Goal: Information Seeking & Learning: Learn about a topic

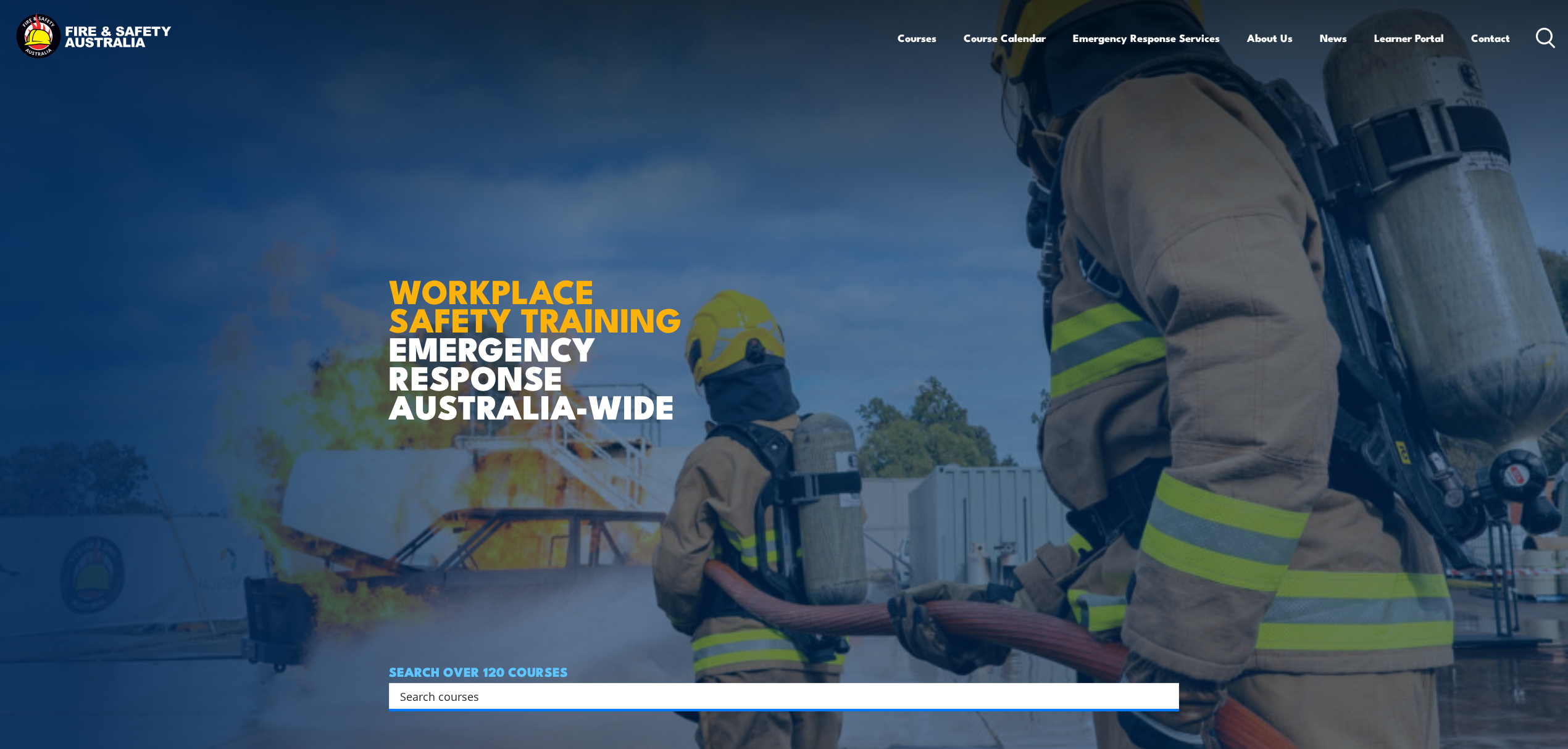
click at [478, 691] on input "Search input" at bounding box center [775, 696] width 752 height 19
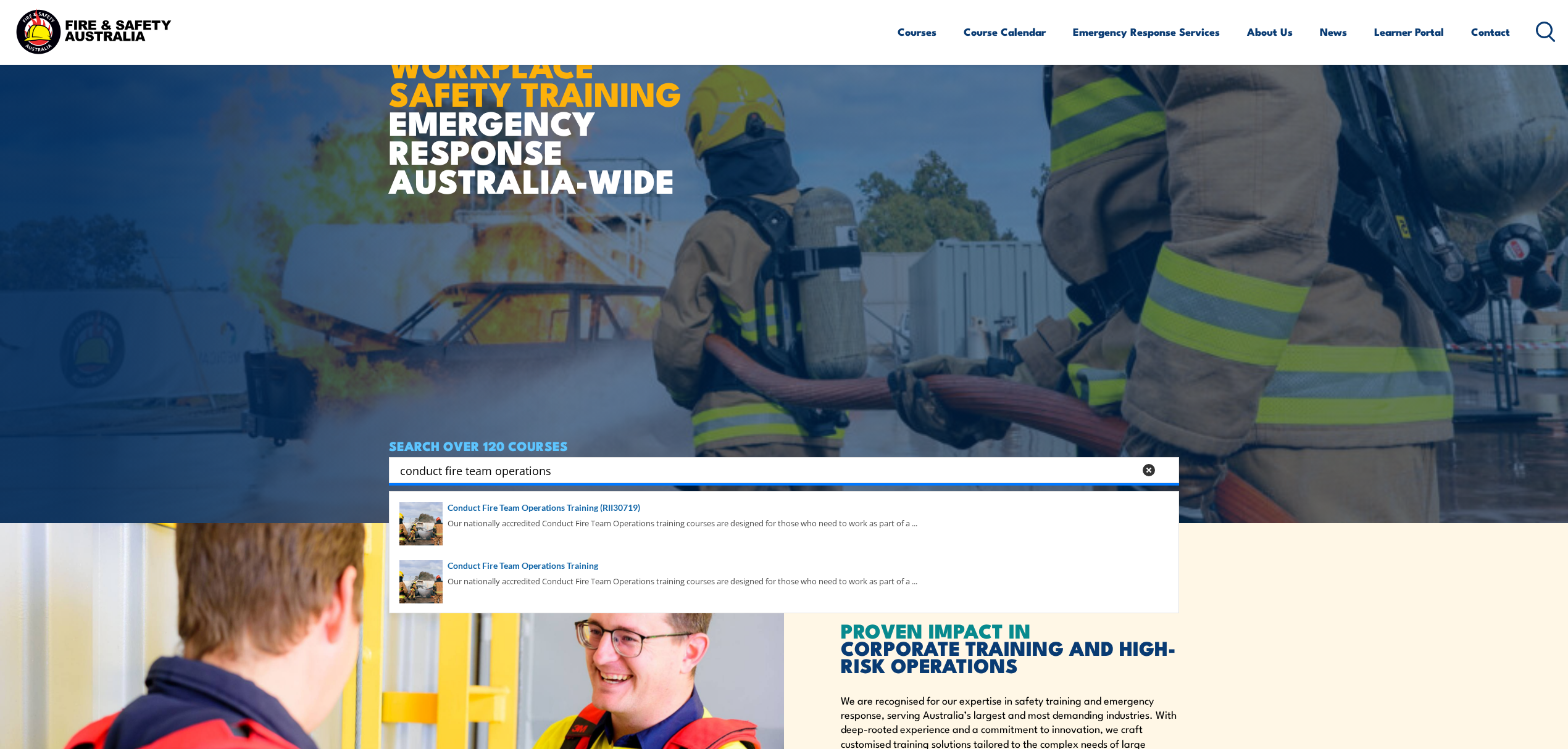
scroll to position [247, 0]
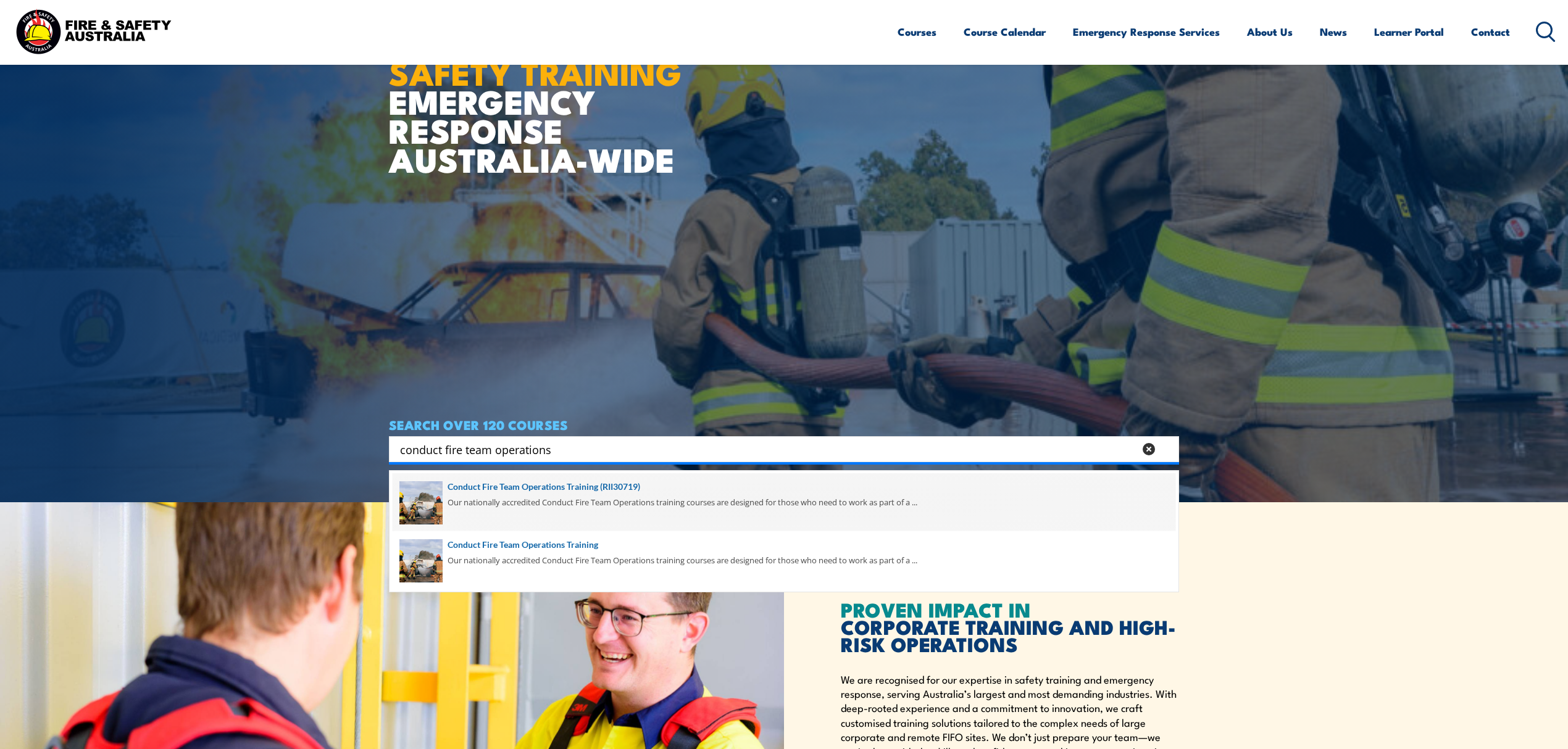
type input "conduct fire team operations"
click at [525, 492] on span at bounding box center [784, 502] width 783 height 58
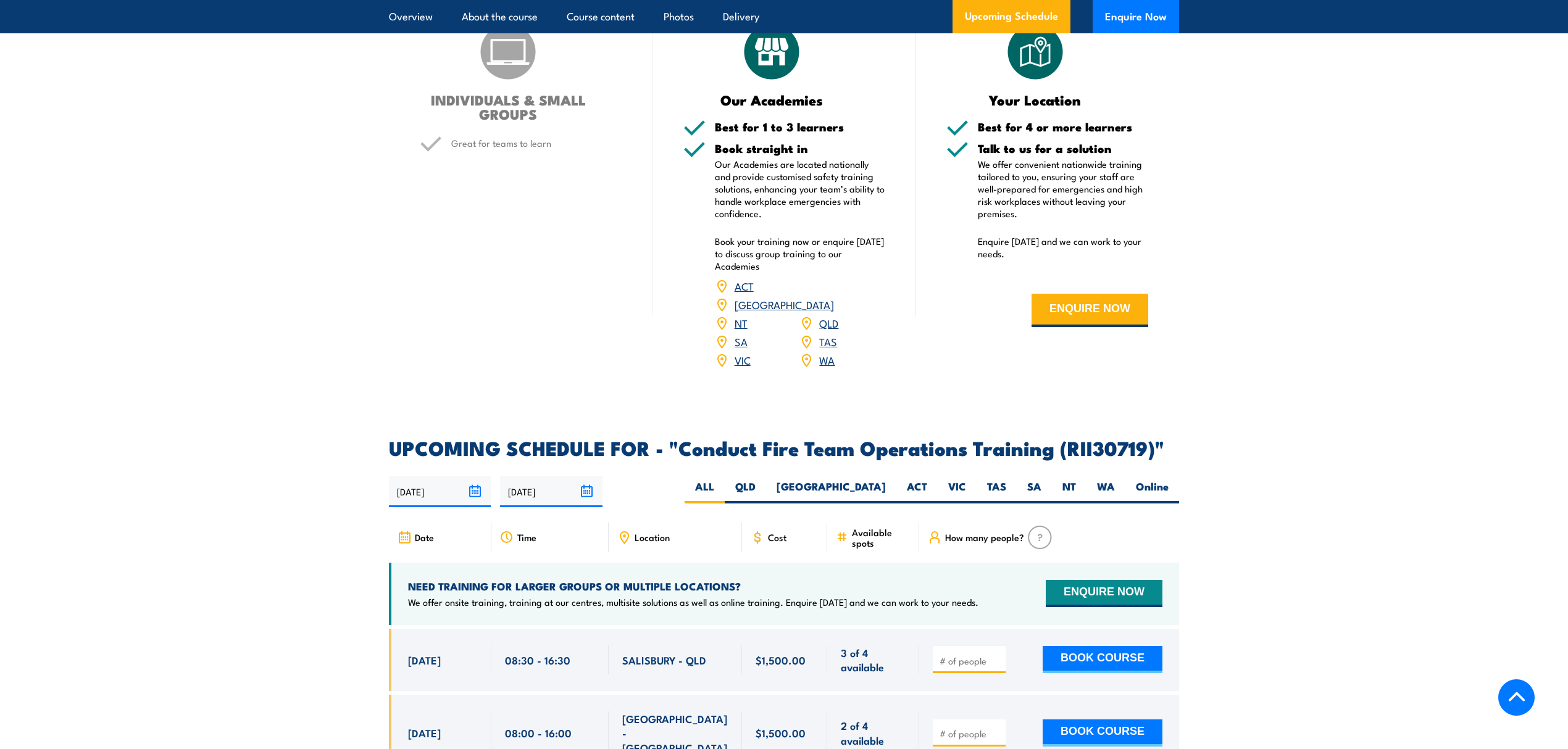
scroll to position [1809, 0]
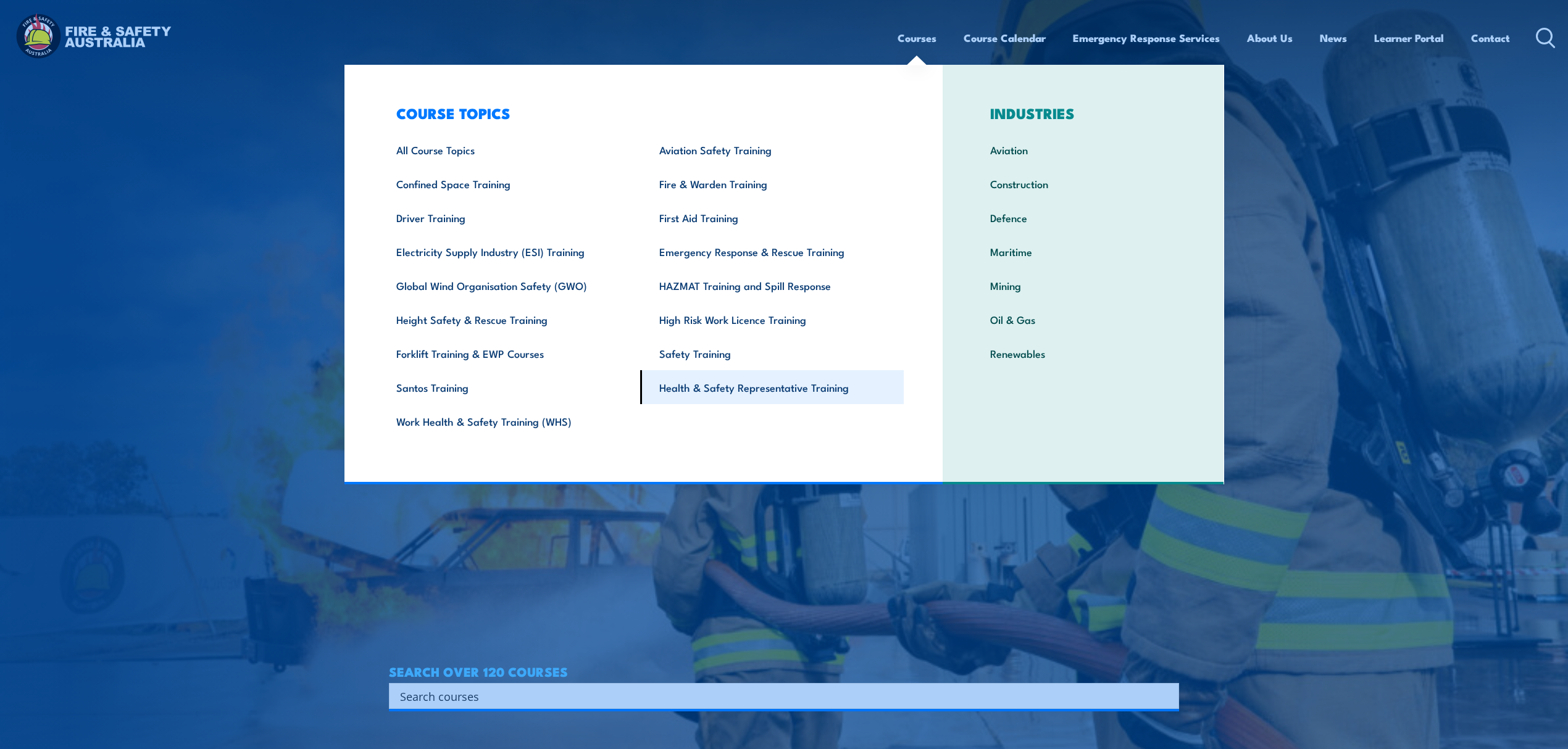
click at [790, 389] on link "Health & Safety Representative Training" at bounding box center [772, 387] width 263 height 34
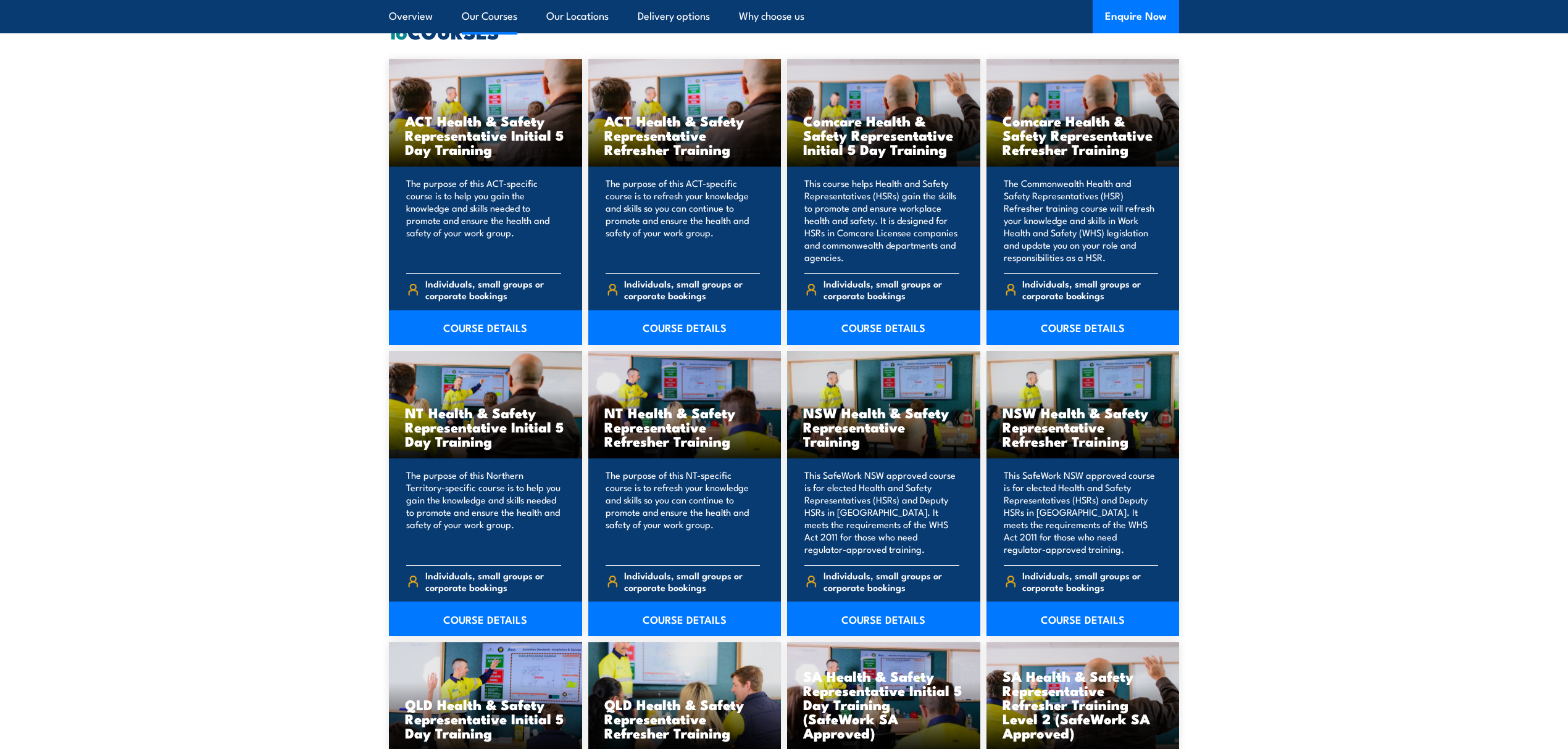
scroll to position [1069, 0]
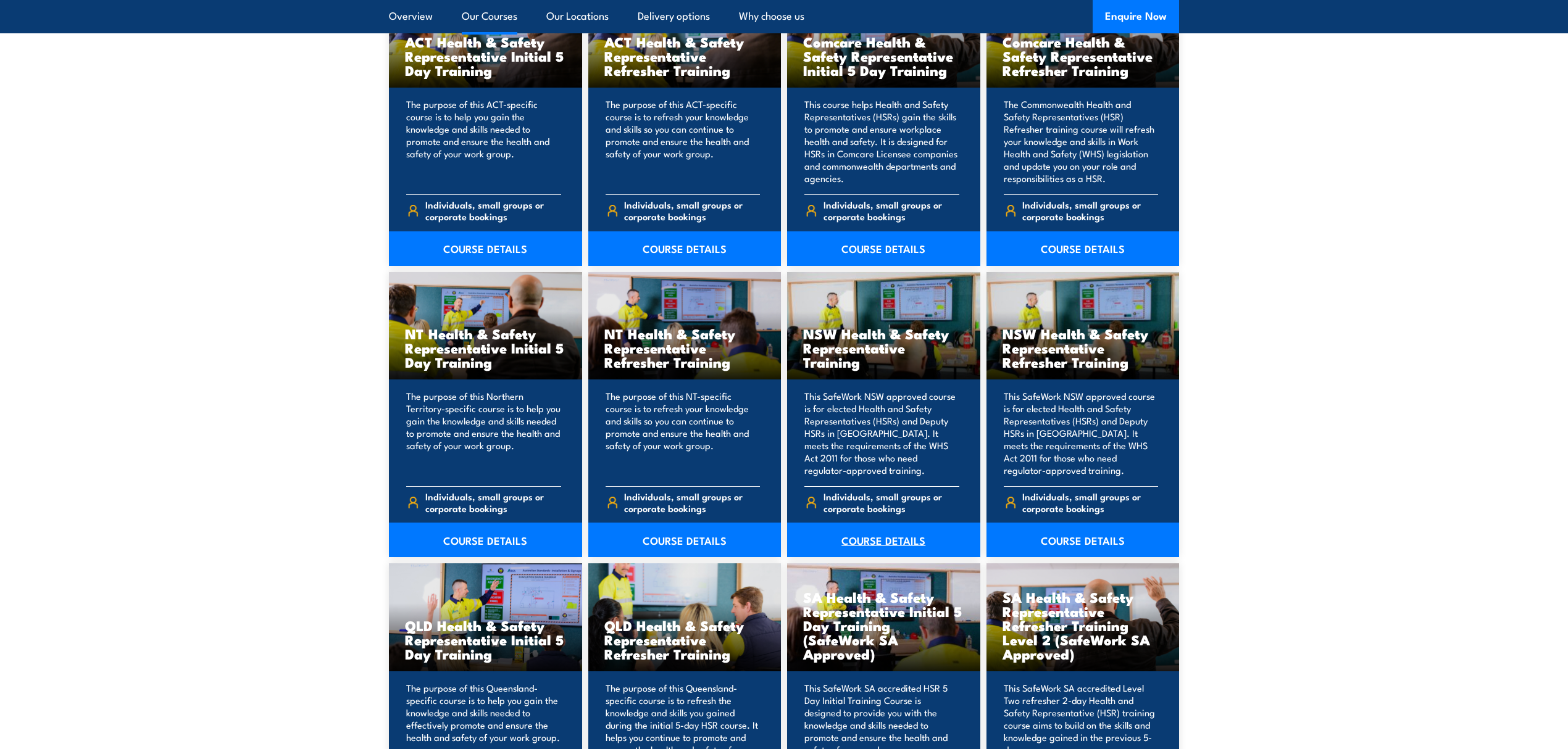
click at [896, 544] on link "COURSE DETAILS" at bounding box center [884, 540] width 193 height 35
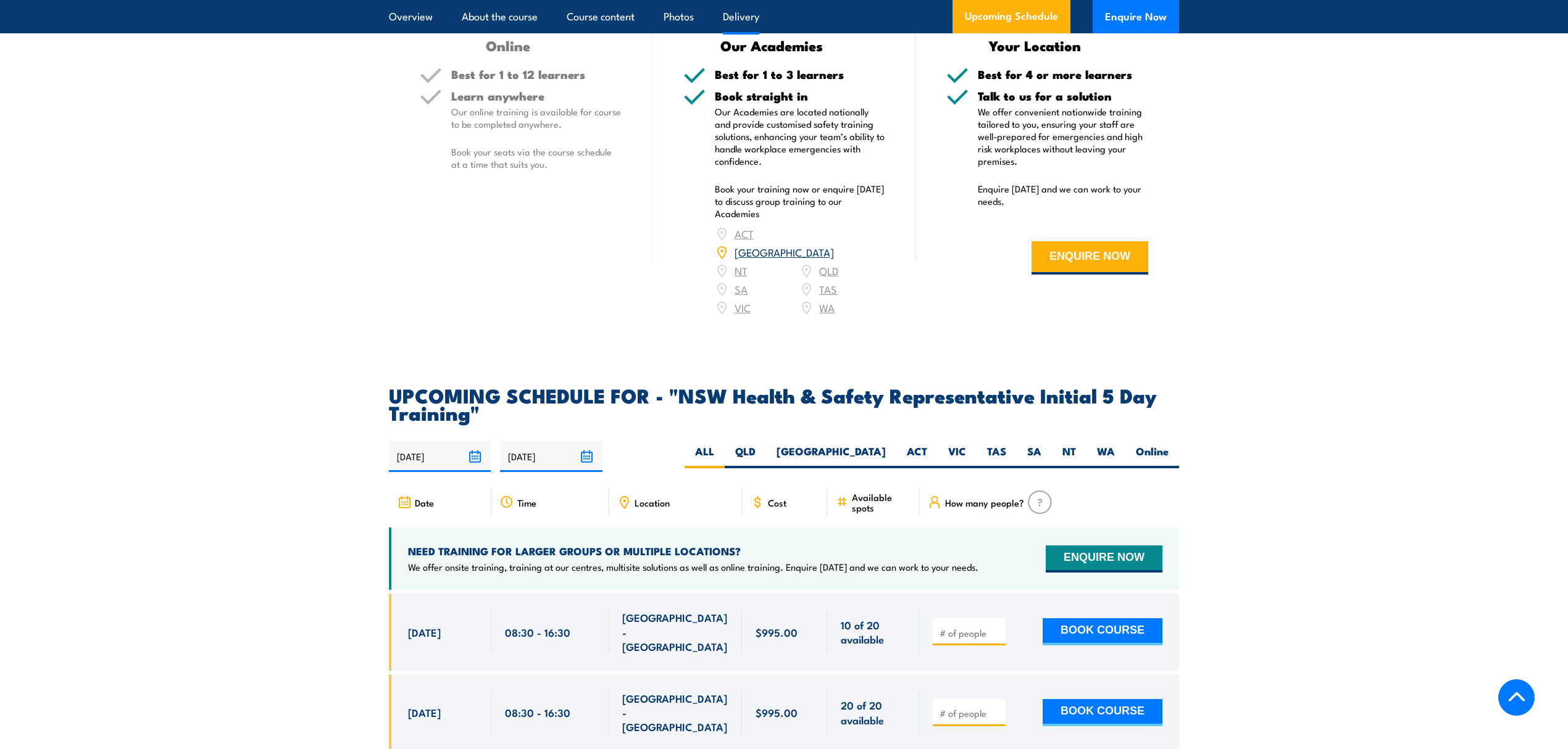
scroll to position [2056, 0]
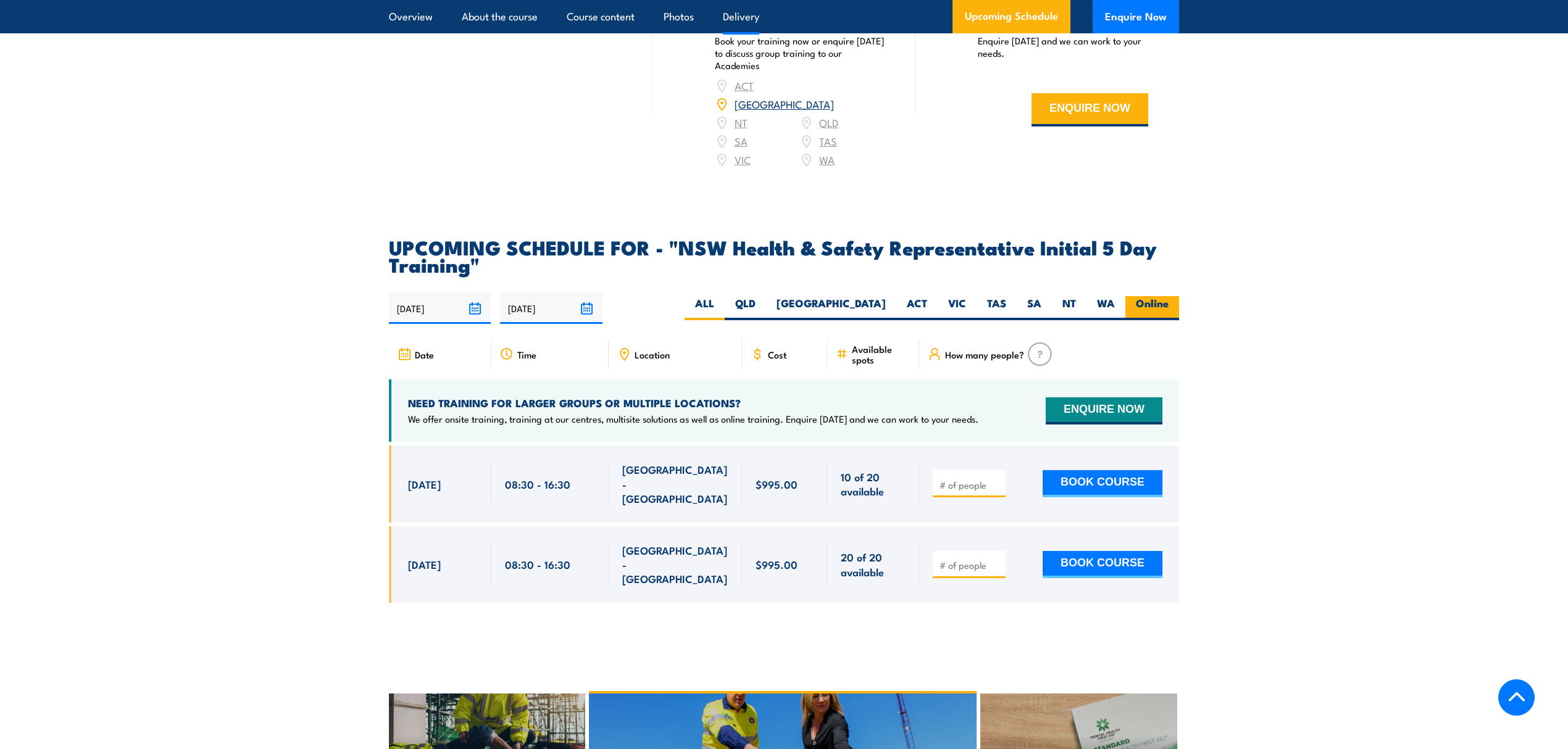
click at [1156, 297] on label "Online" at bounding box center [1152, 308] width 53 height 24
click at [1169, 297] on input "Online" at bounding box center [1172, 300] width 8 height 8
radio input "true"
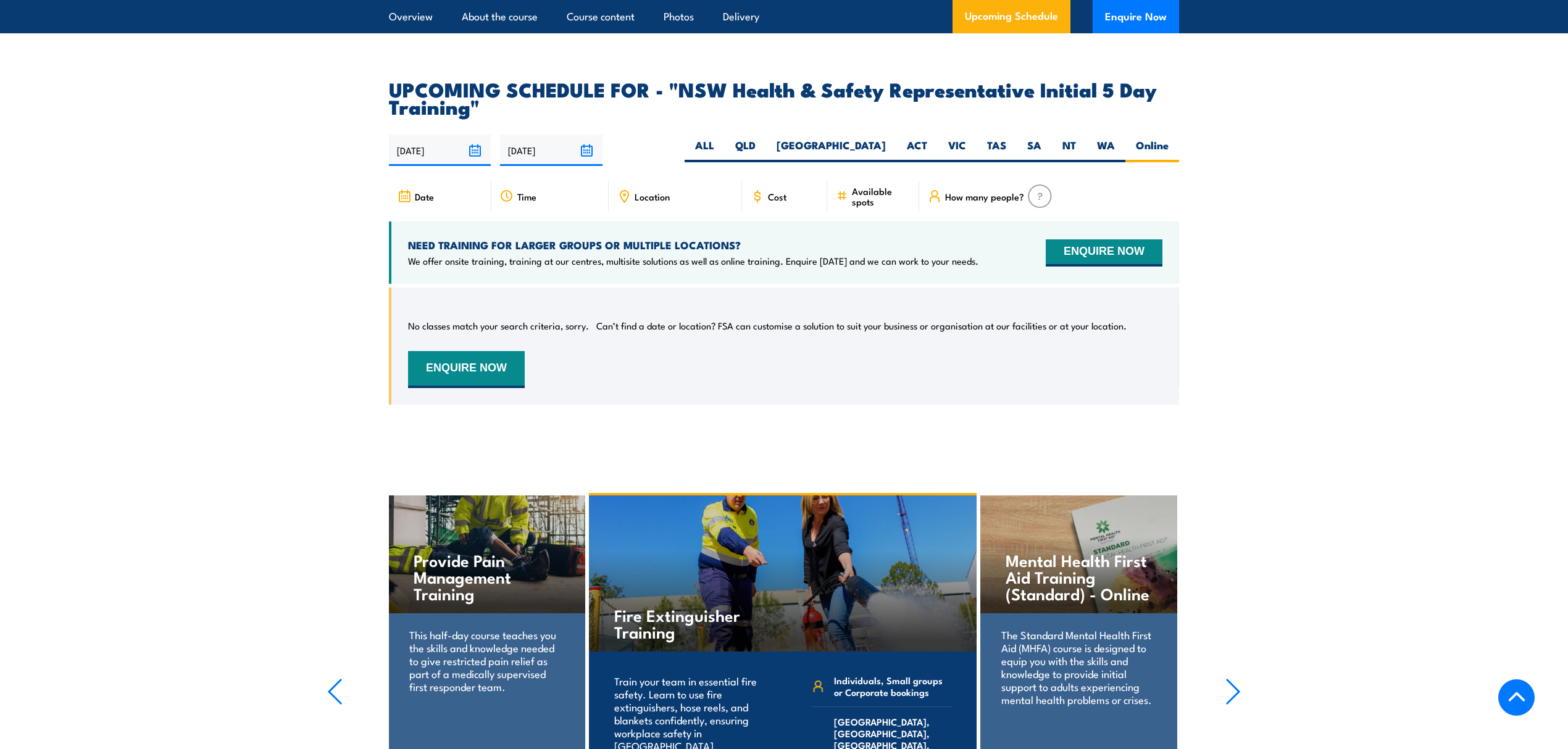
scroll to position [2207, 0]
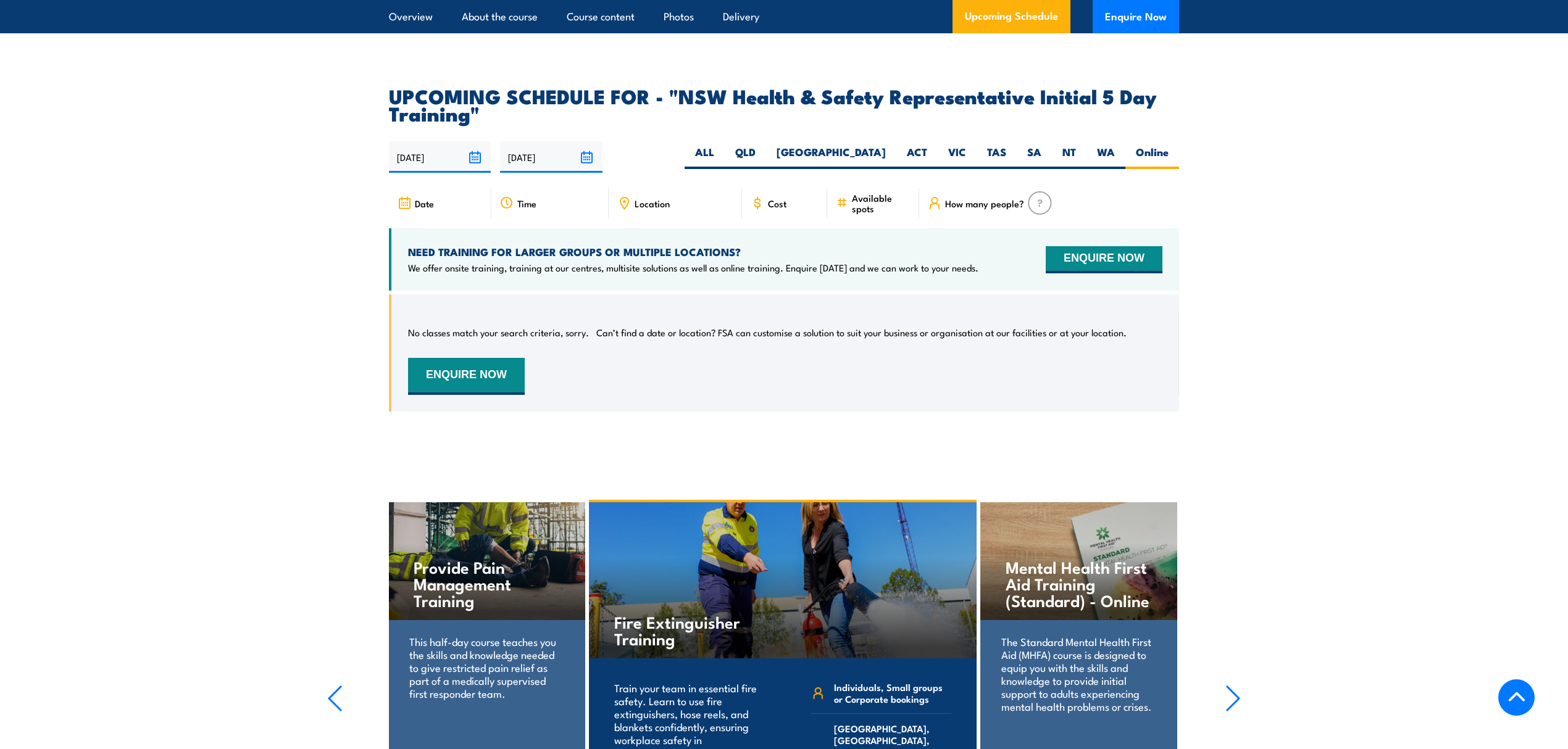
click at [805, 131] on article "UPCOMING SCHEDULE FOR - "NSW Health & Safety Representative Initial 5 Day Train…" at bounding box center [784, 258] width 790 height 343
click at [725, 145] on label "ALL" at bounding box center [704, 156] width 40 height 24
click at [722, 145] on input "ALL" at bounding box center [718, 148] width 8 height 8
radio input "true"
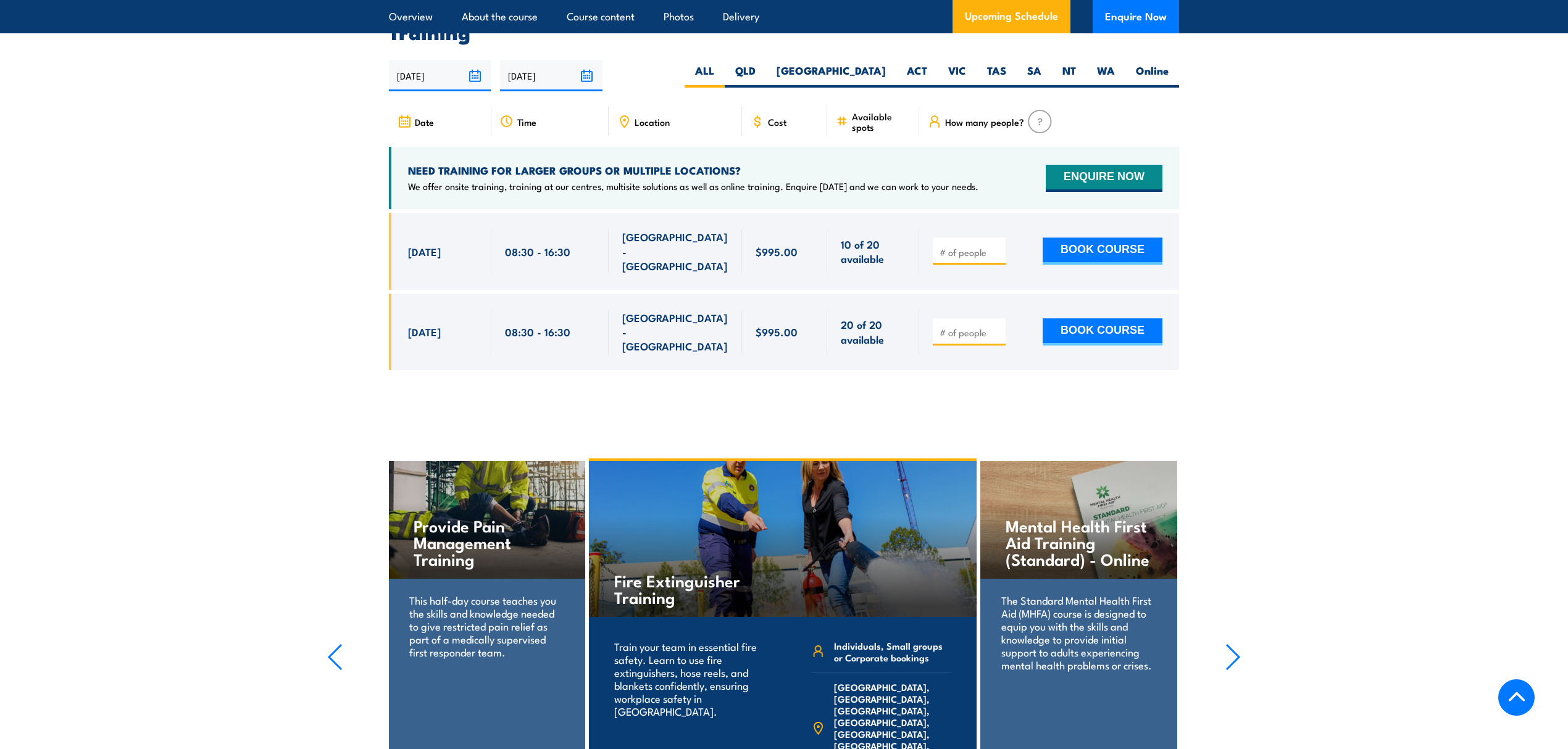
scroll to position [2290, 0]
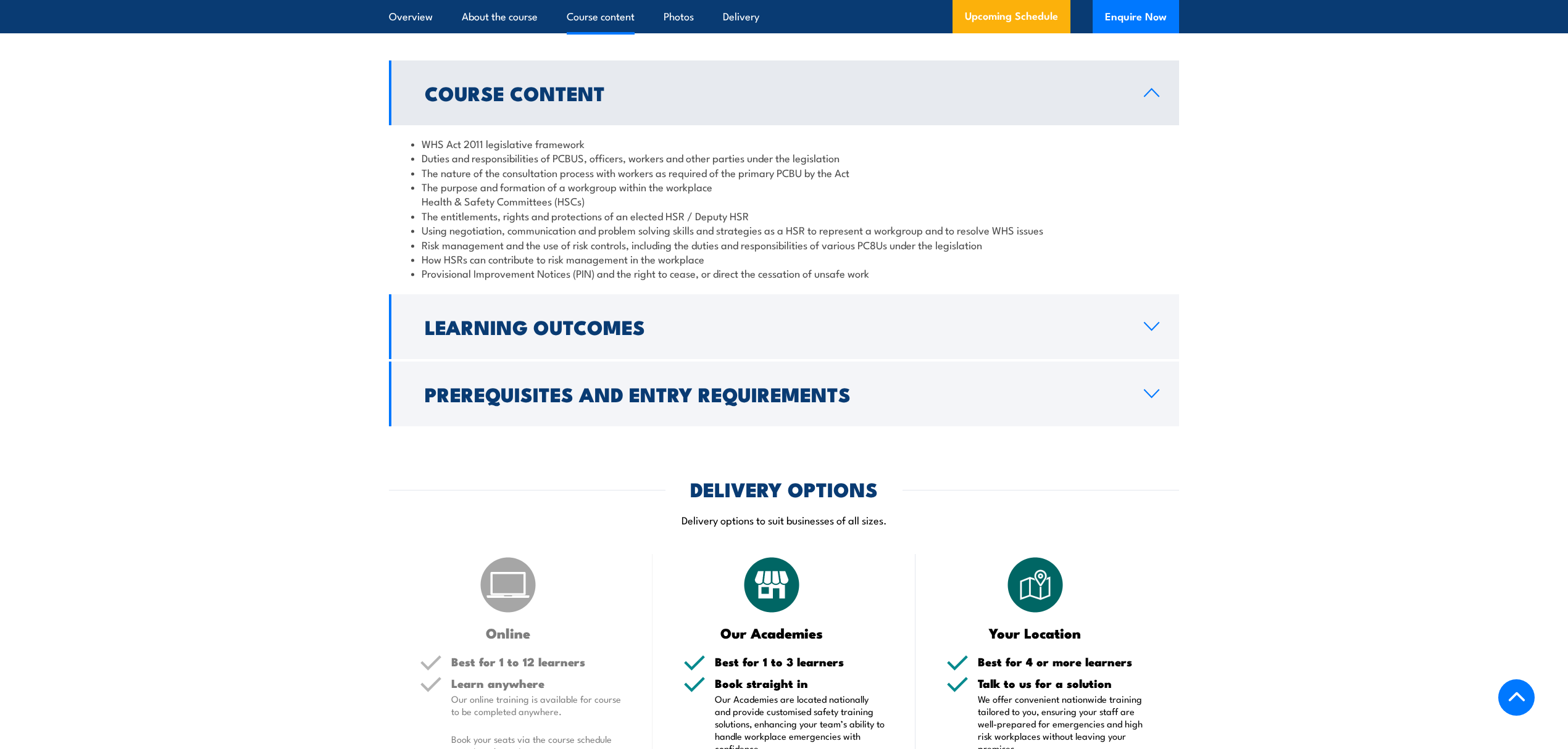
scroll to position [1303, 0]
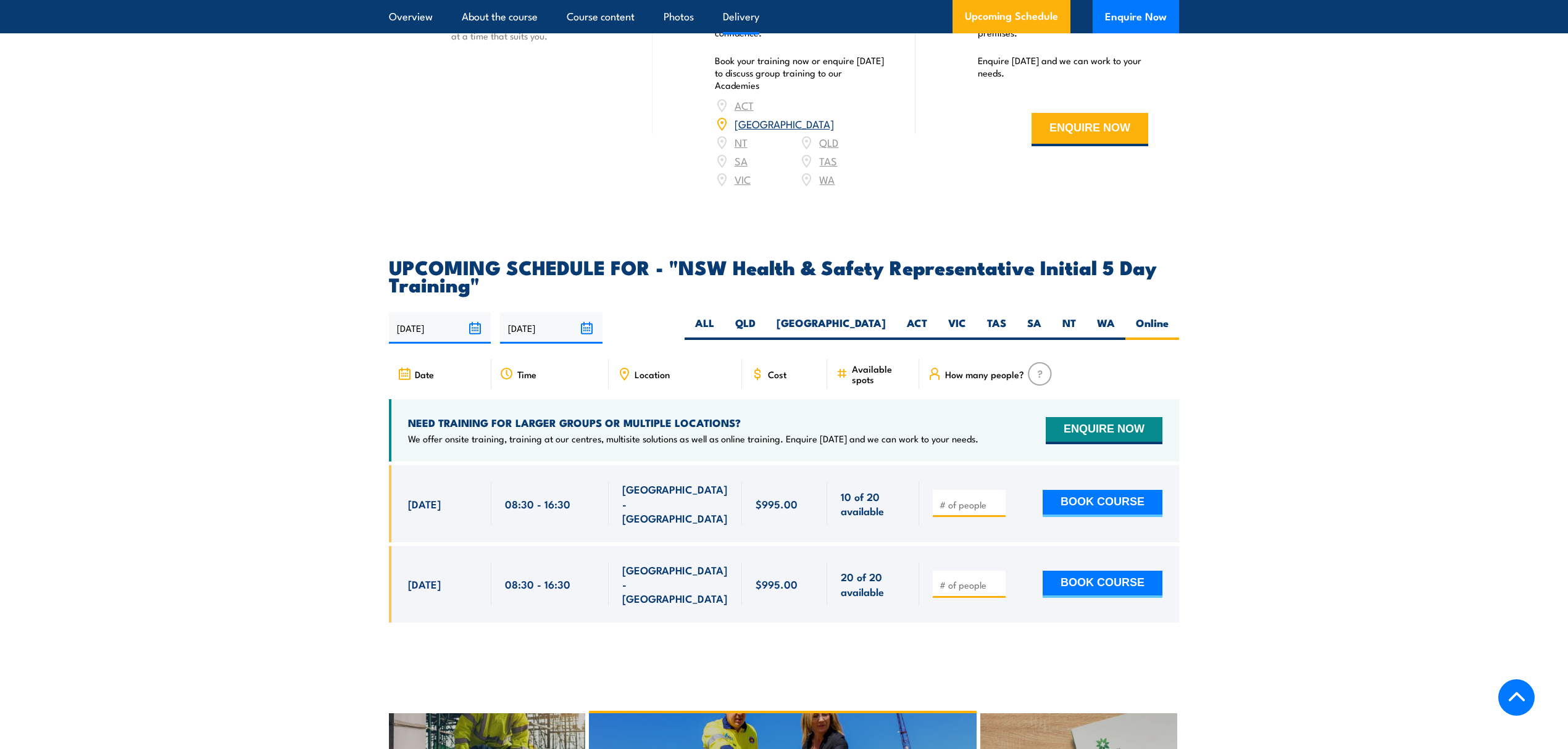
scroll to position [2056, 0]
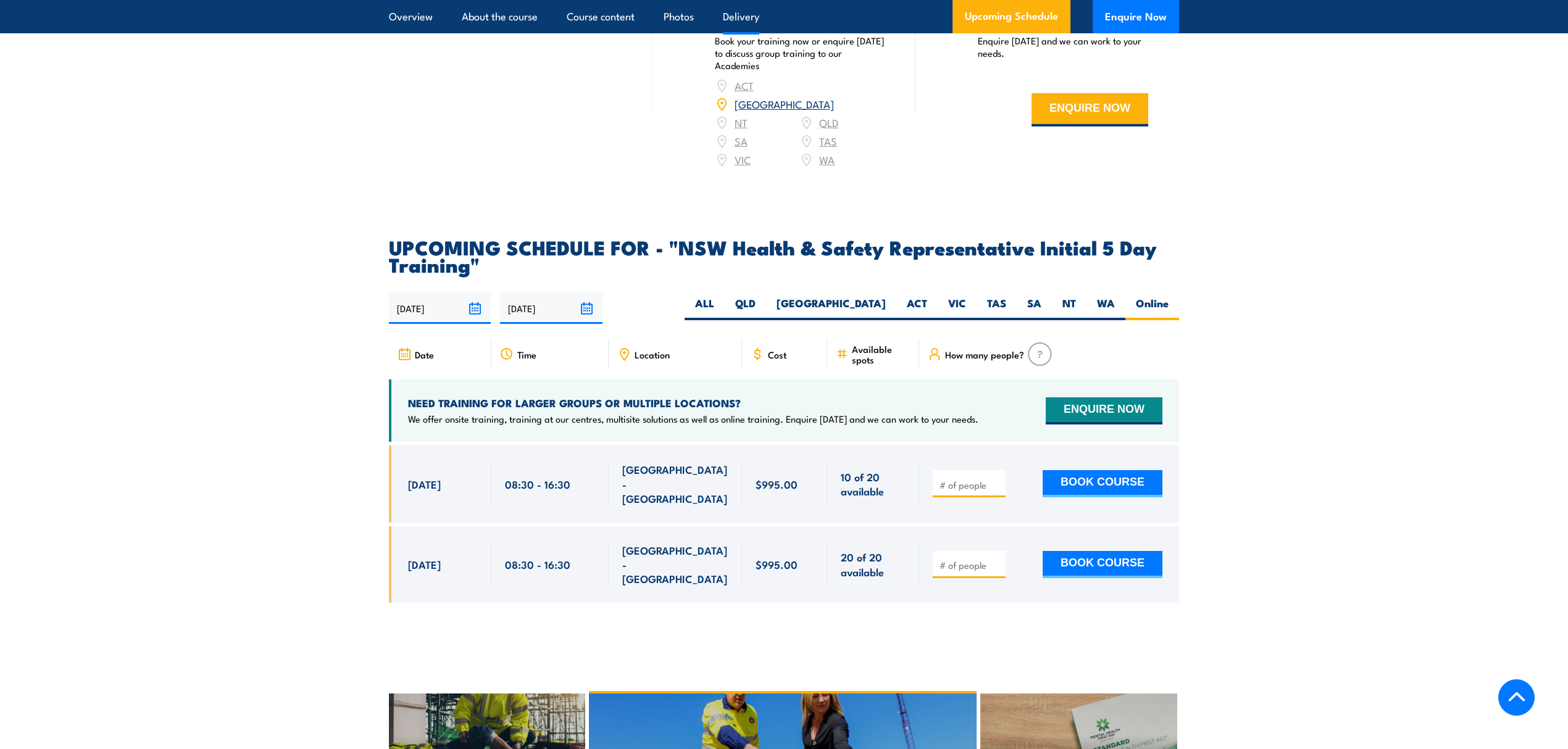
click at [563, 174] on div "Online Best for 1 to 12 learners Learn anywhere Our online training is availabl…" at bounding box center [520, 1] width 263 height 366
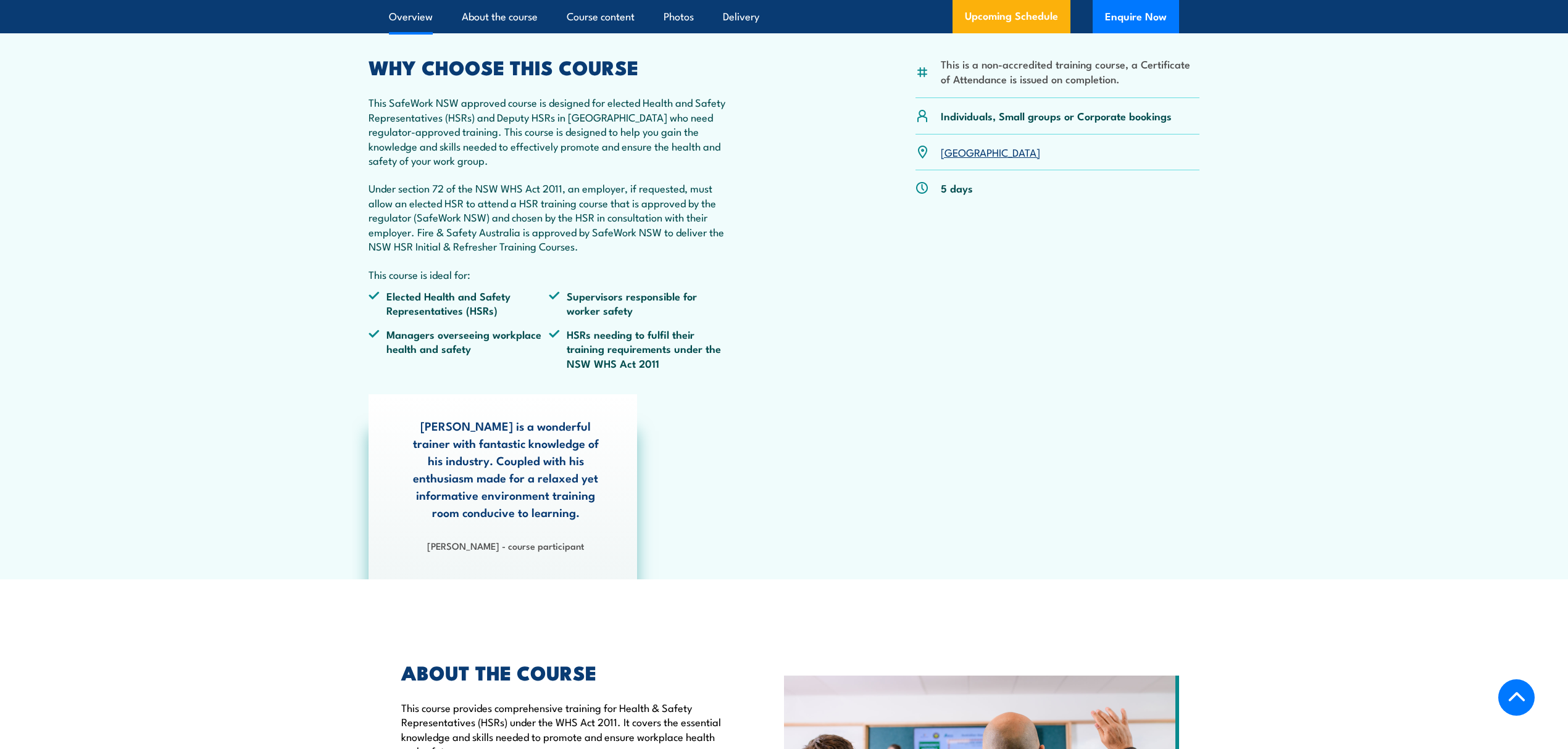
scroll to position [0, 0]
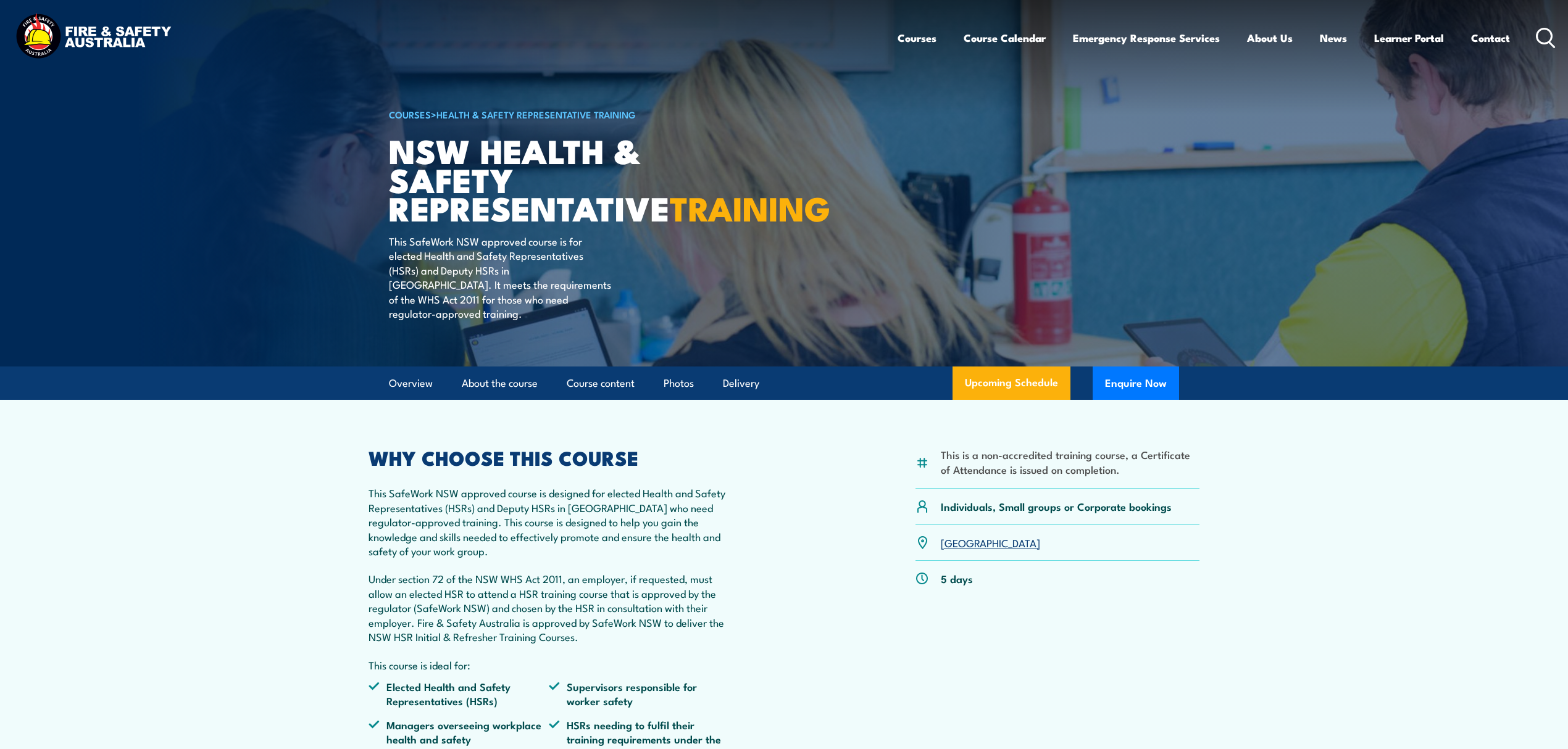
click at [1546, 35] on icon at bounding box center [1546, 37] width 20 height 20
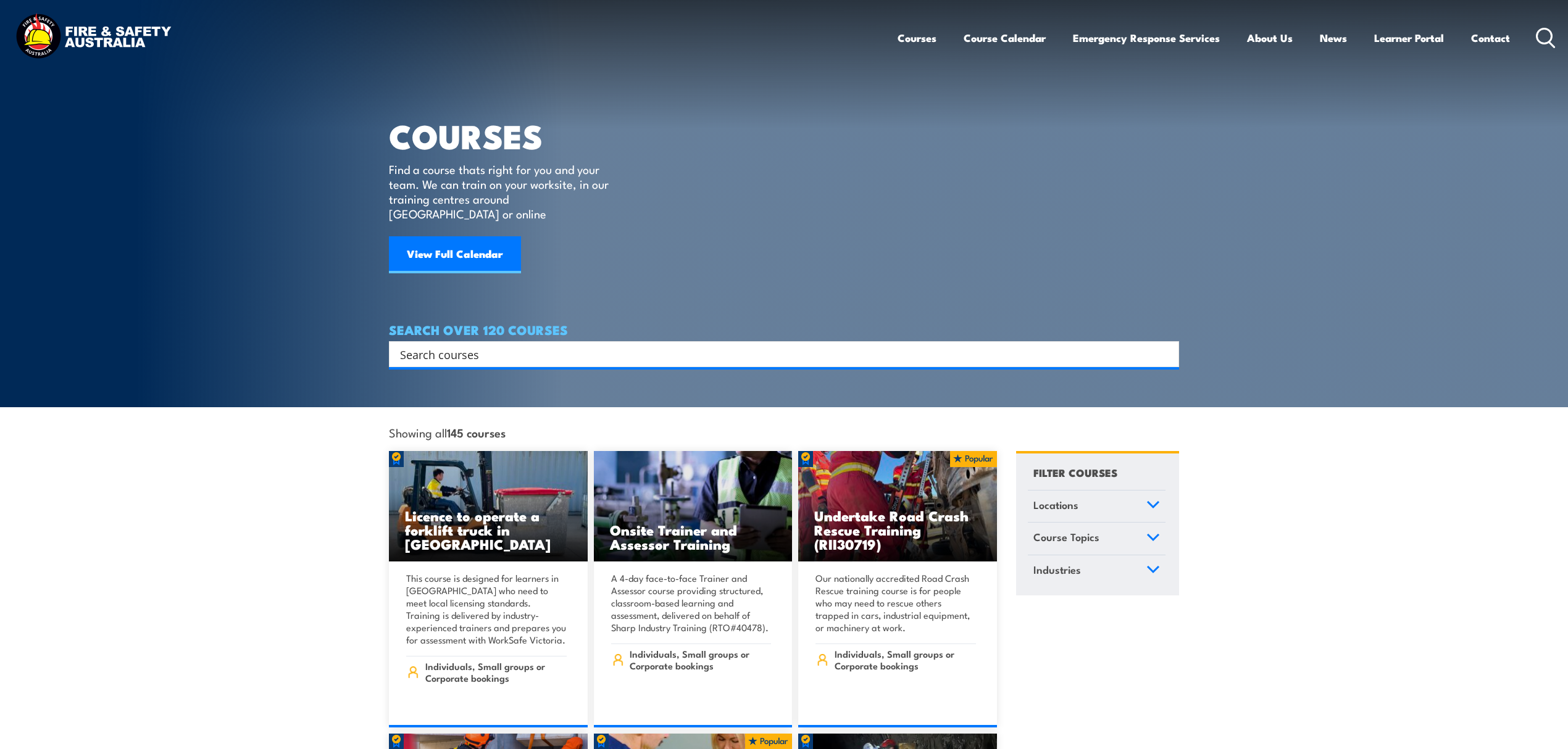
click at [658, 341] on div "Search" at bounding box center [784, 354] width 790 height 26
click at [655, 345] on input "Search input" at bounding box center [775, 354] width 752 height 19
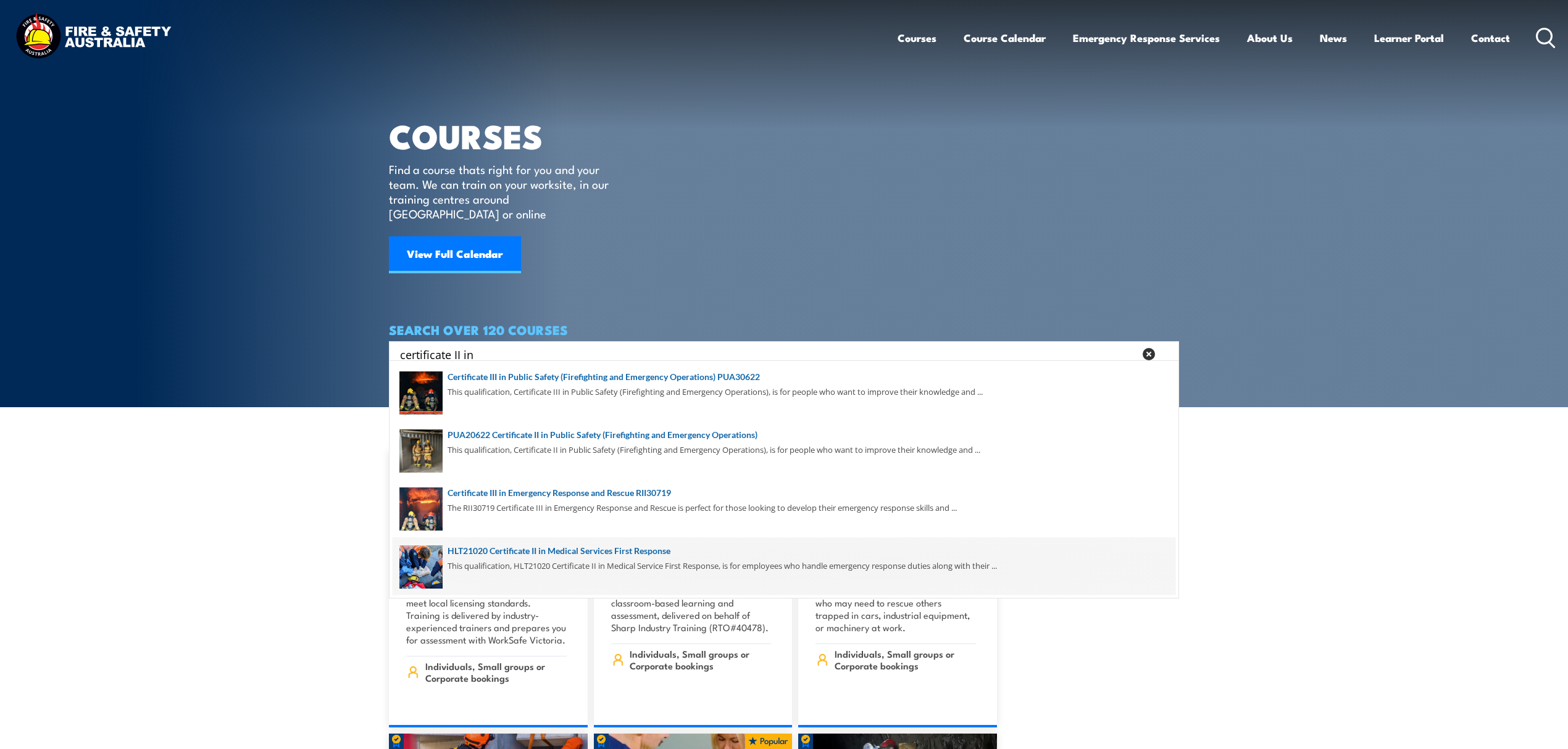
type input "certificate II in"
click at [529, 558] on span at bounding box center [784, 567] width 783 height 58
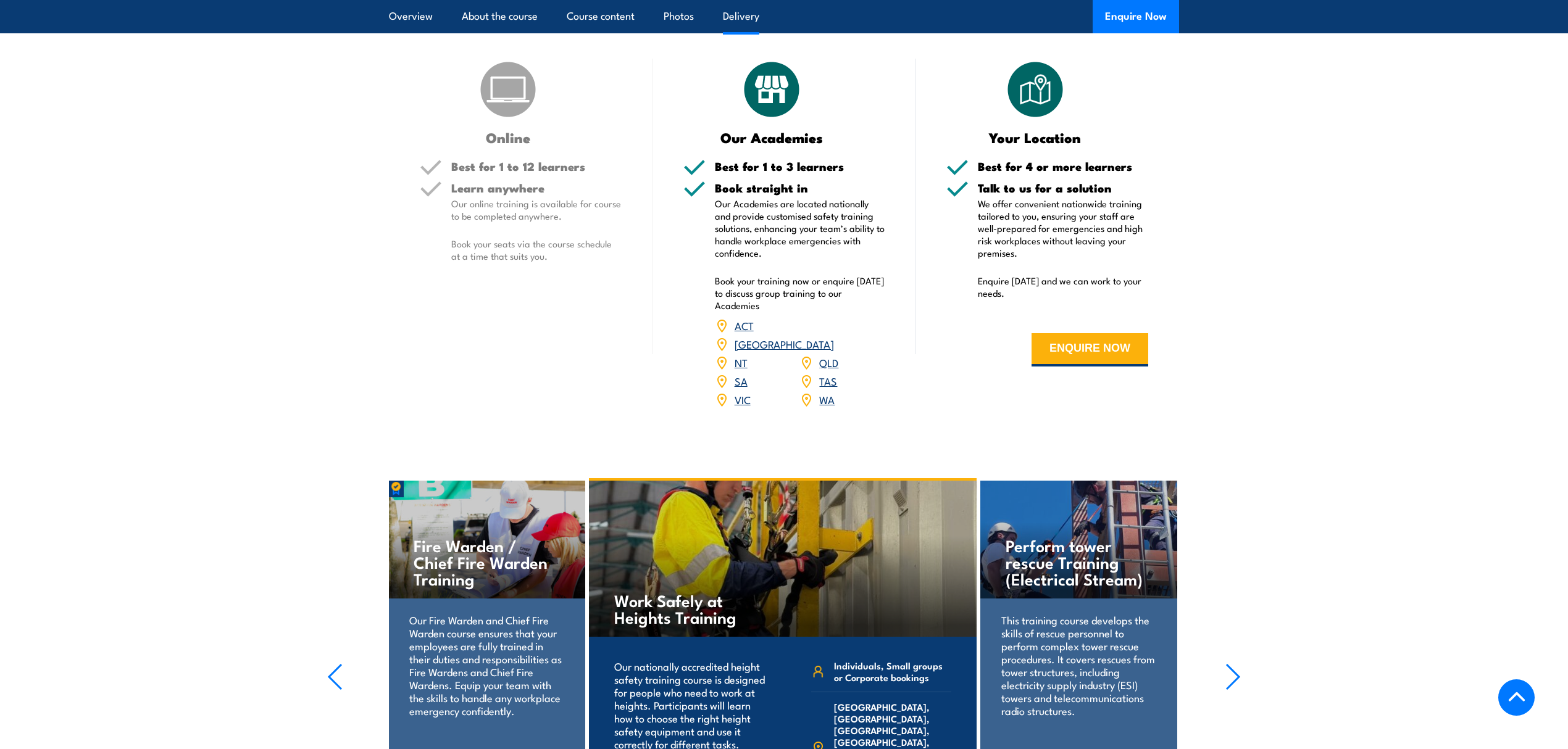
scroll to position [1563, 0]
